Goal: Information Seeking & Learning: Learn about a topic

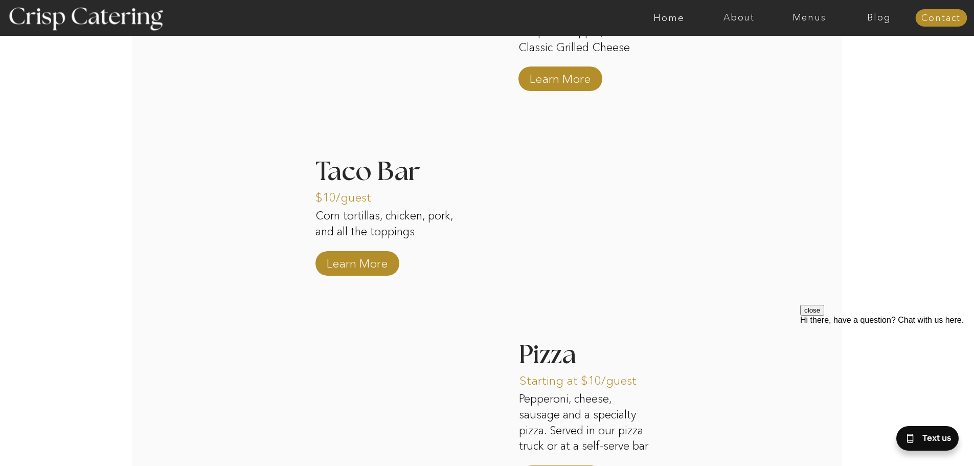
scroll to position [1533, 0]
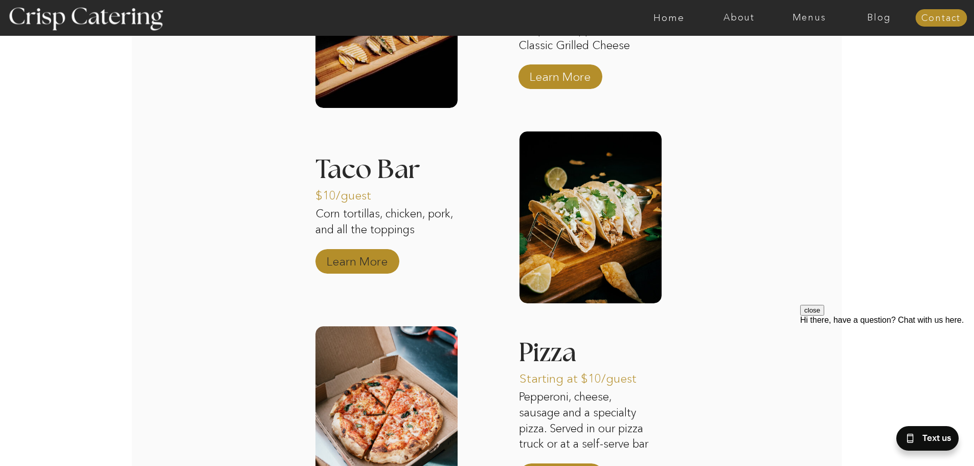
click at [360, 262] on p "Learn More" at bounding box center [357, 259] width 68 height 30
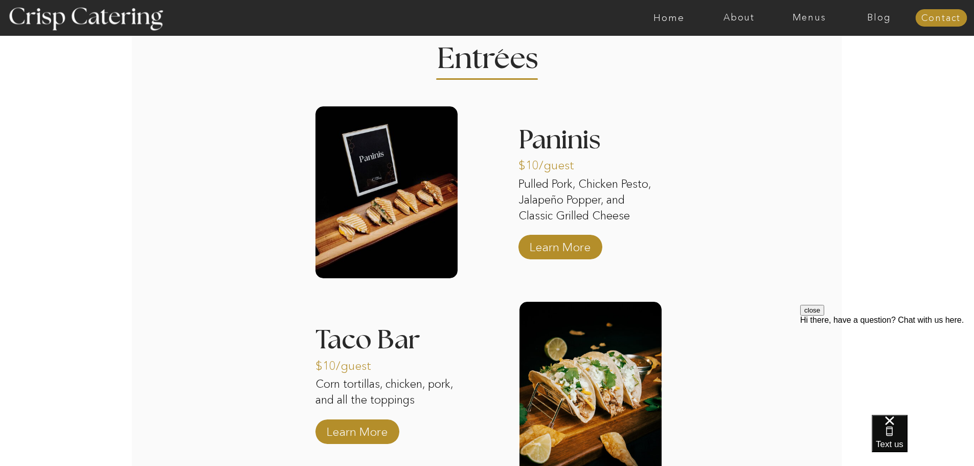
scroll to position [1278, 0]
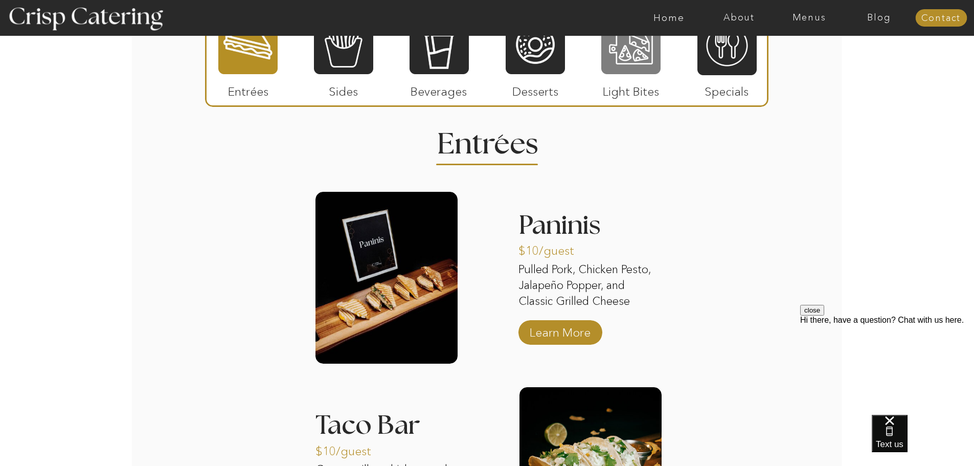
click at [627, 63] on div at bounding box center [630, 44] width 59 height 61
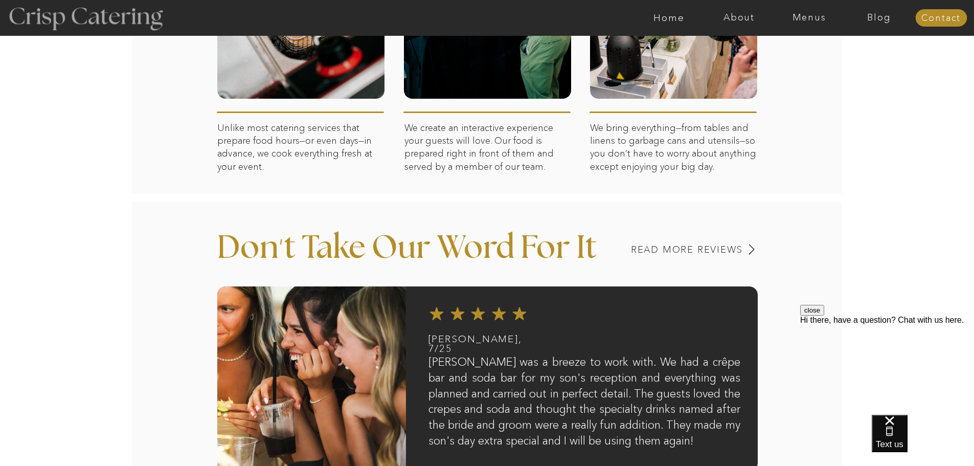
scroll to position [625, 0]
